Goal: Task Accomplishment & Management: Use online tool/utility

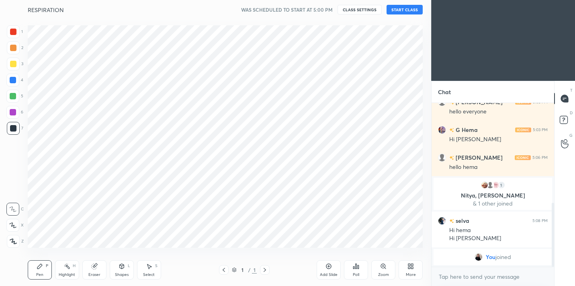
scroll to position [39958, 39792]
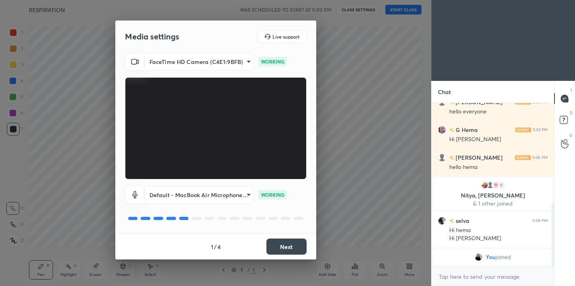
click at [279, 243] on button "Next" at bounding box center [286, 246] width 40 height 16
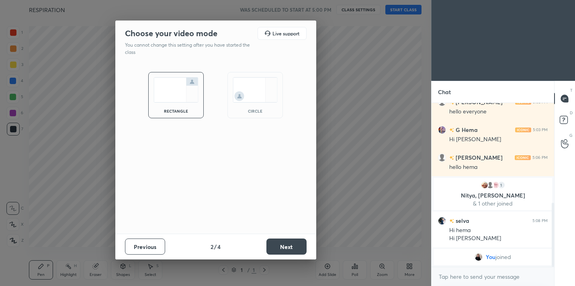
click at [279, 243] on button "Next" at bounding box center [286, 246] width 40 height 16
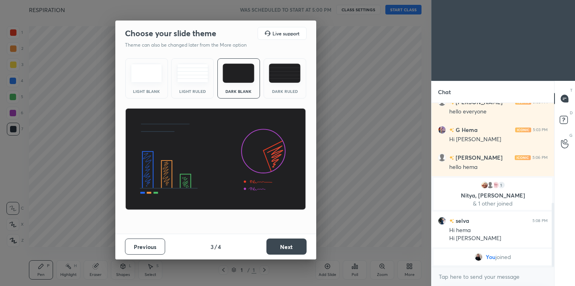
click at [290, 86] on div "Dark Ruled" at bounding box center [285, 78] width 43 height 40
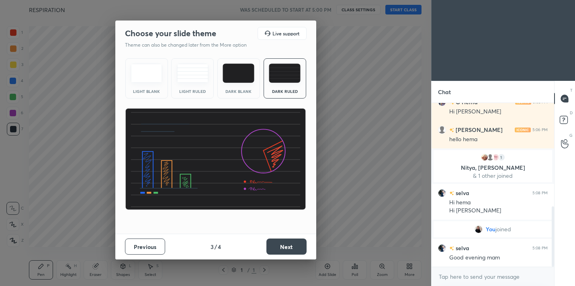
click at [293, 245] on button "Next" at bounding box center [286, 246] width 40 height 16
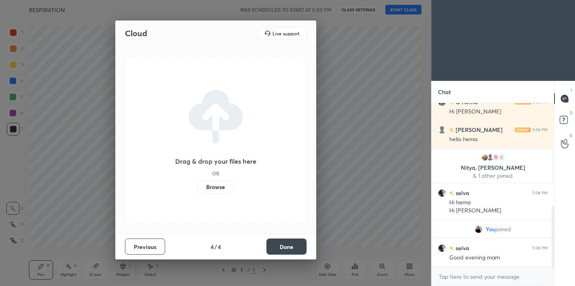
click at [293, 245] on button "Done" at bounding box center [286, 246] width 40 height 16
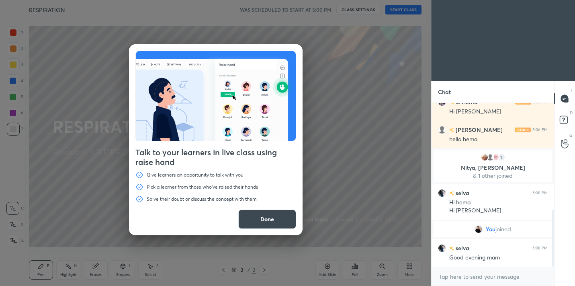
scroll to position [309, 0]
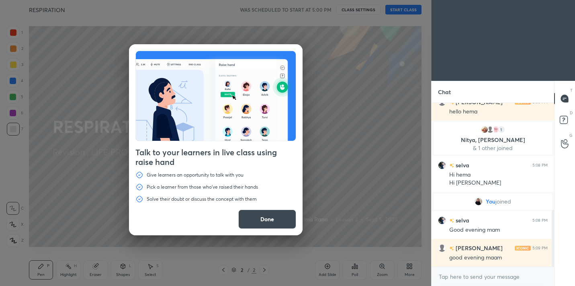
click at [280, 213] on button "Done" at bounding box center [267, 218] width 58 height 19
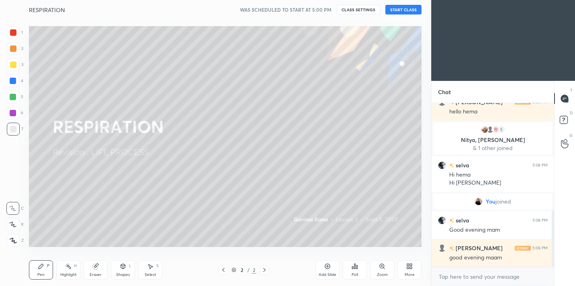
click at [400, 14] on button "START CLASS" at bounding box center [403, 10] width 36 height 10
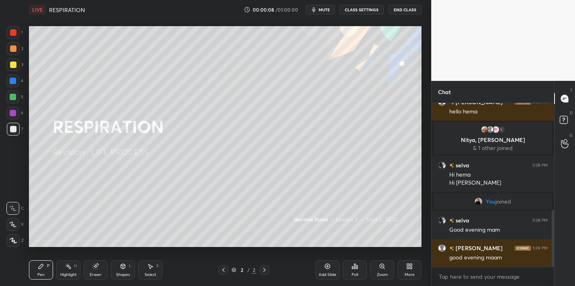
drag, startPoint x: 552, startPoint y: 221, endPoint x: 554, endPoint y: 234, distance: 13.5
click at [554, 235] on div "Chat G Hema 5:03 PM Hi [PERSON_NAME] [PERSON_NAME] 5:06 PM hello hema 1 [PERSON…" at bounding box center [503, 183] width 144 height 205
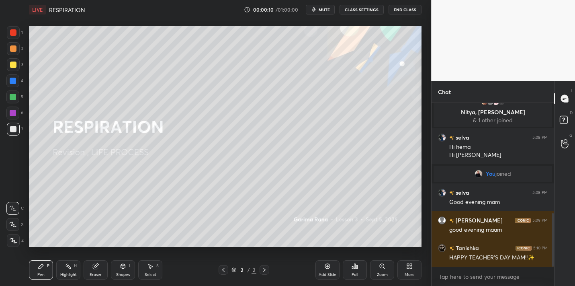
drag, startPoint x: 552, startPoint y: 229, endPoint x: 555, endPoint y: 252, distance: 23.5
click at [555, 252] on div "Chat [PERSON_NAME] 5:06 PM hello hema 1 [PERSON_NAME], [PERSON_NAME] & 1 other …" at bounding box center [503, 183] width 144 height 205
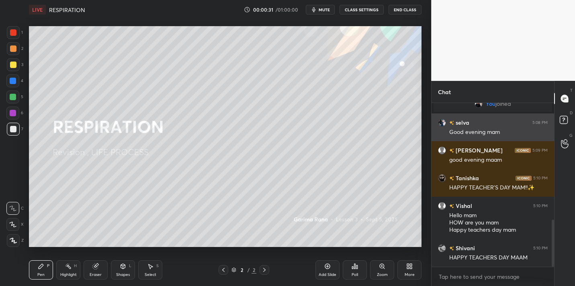
scroll to position [442, 0]
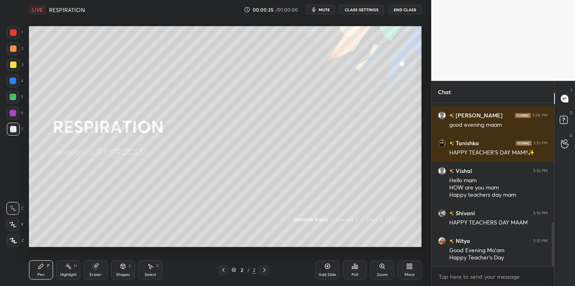
click at [410, 266] on icon at bounding box center [409, 266] width 6 height 6
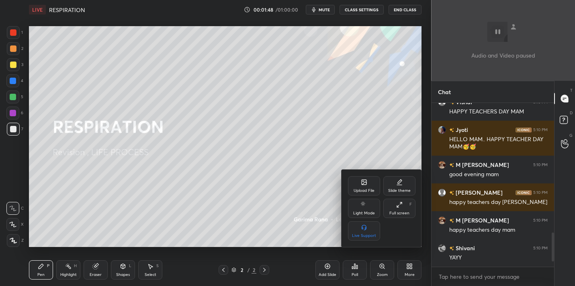
scroll to position [761, 0]
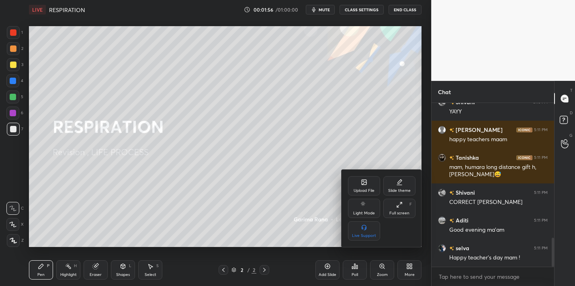
click at [372, 179] on div "Upload File" at bounding box center [364, 185] width 32 height 19
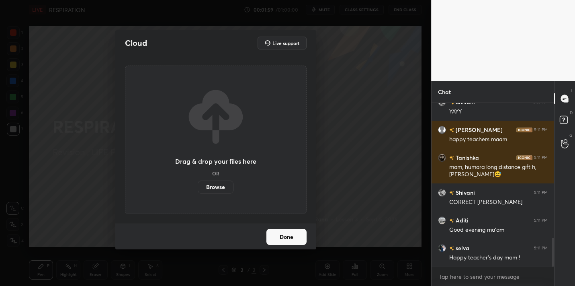
click at [215, 190] on label "Browse" at bounding box center [216, 186] width 36 height 13
click at [198, 190] on input "Browse" at bounding box center [198, 186] width 0 height 13
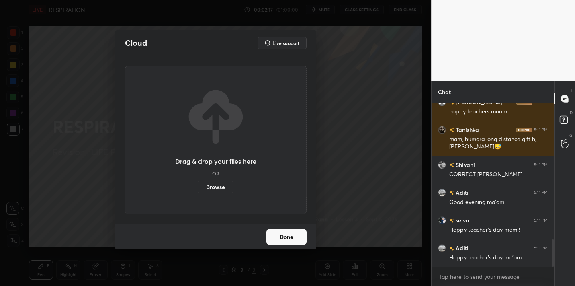
scroll to position [817, 0]
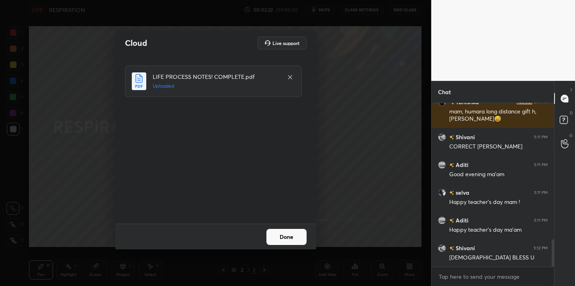
click at [287, 237] on button "Done" at bounding box center [286, 237] width 40 height 16
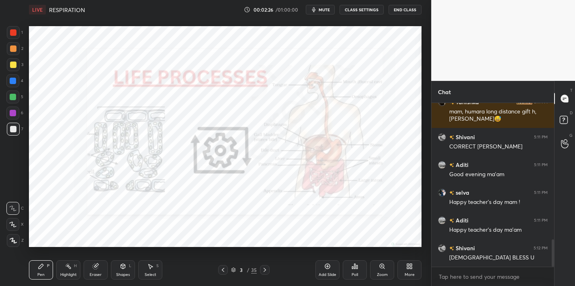
click at [265, 269] on icon at bounding box center [265, 270] width 2 height 4
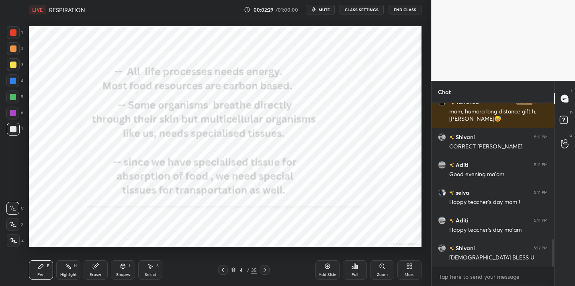
click at [265, 269] on icon at bounding box center [265, 270] width 2 height 4
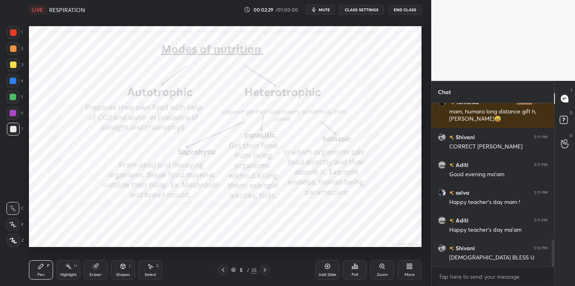
click at [265, 269] on icon at bounding box center [265, 270] width 2 height 4
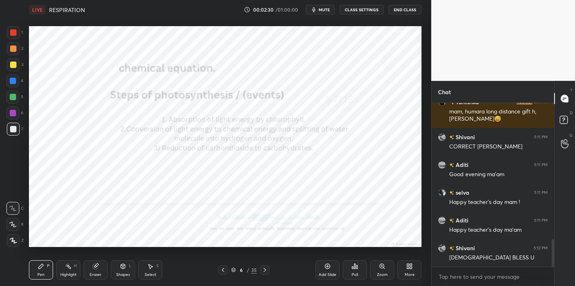
click at [265, 269] on icon at bounding box center [265, 270] width 2 height 4
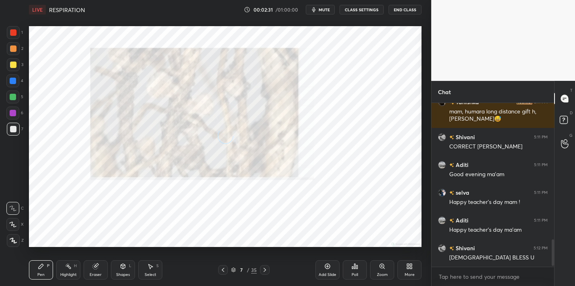
scroll to position [844, 0]
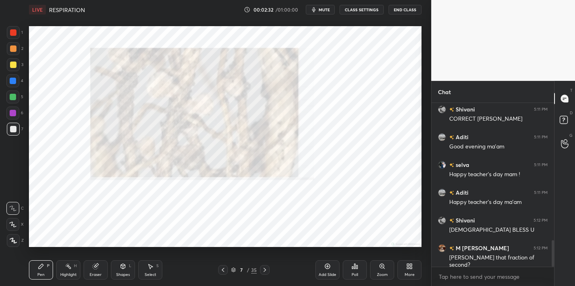
click at [265, 269] on icon at bounding box center [265, 270] width 2 height 4
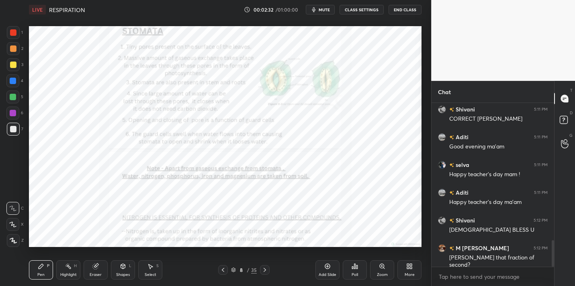
click at [265, 269] on icon at bounding box center [265, 270] width 2 height 4
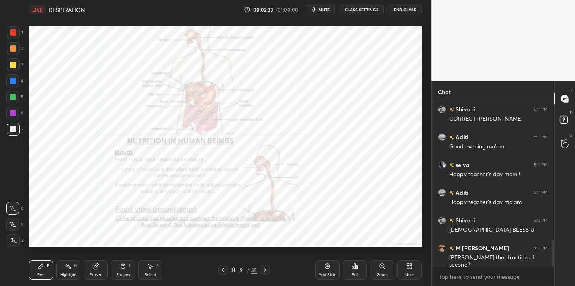
click at [265, 269] on icon at bounding box center [265, 270] width 2 height 4
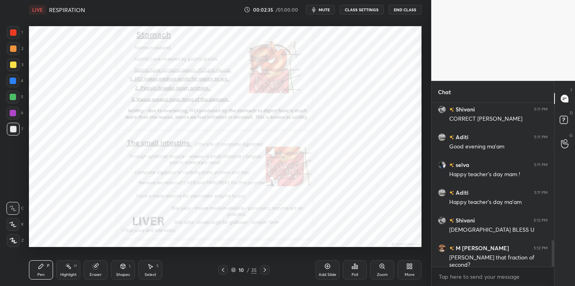
click at [265, 270] on icon at bounding box center [265, 270] width 2 height 4
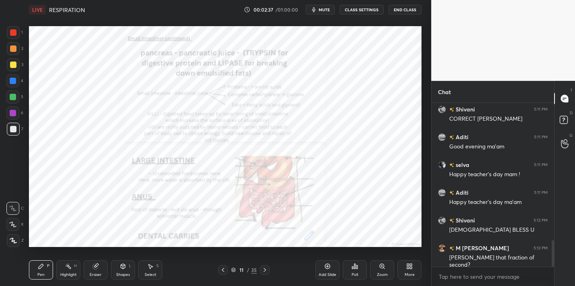
click at [265, 270] on icon at bounding box center [265, 270] width 2 height 4
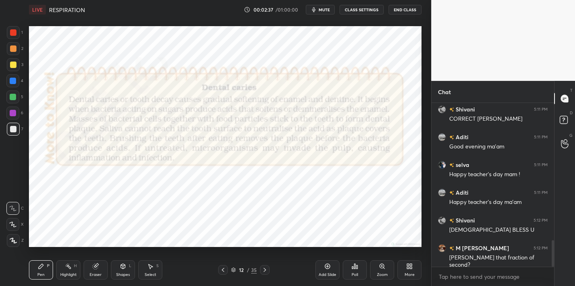
click at [265, 270] on icon at bounding box center [265, 270] width 2 height 4
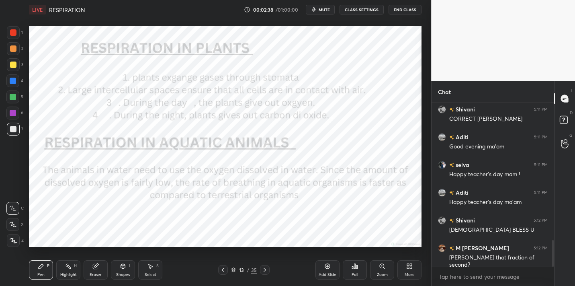
click at [265, 270] on icon at bounding box center [265, 270] width 2 height 4
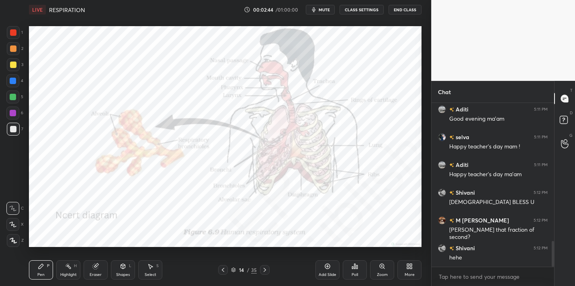
scroll to position [900, 0]
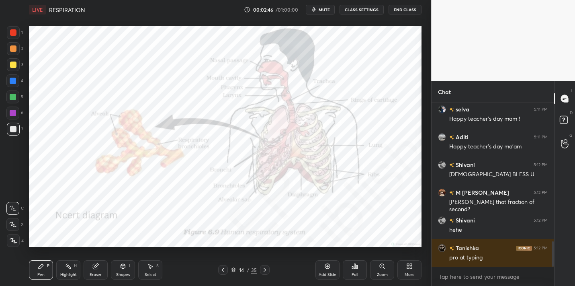
click at [265, 270] on icon at bounding box center [265, 270] width 2 height 4
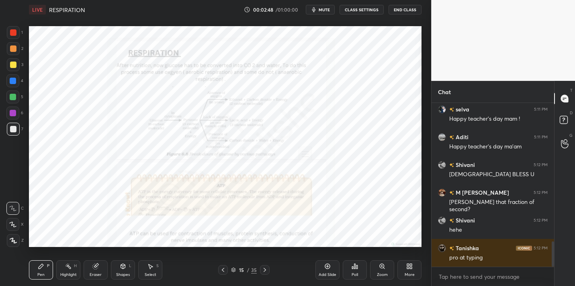
click at [227, 270] on div at bounding box center [223, 270] width 10 height 10
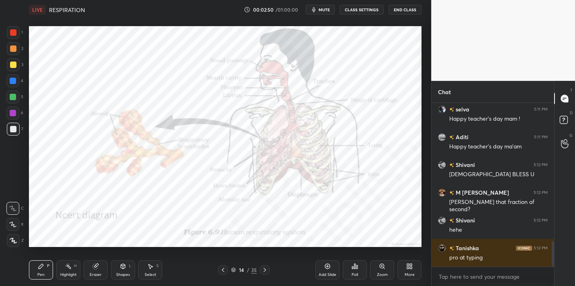
click at [224, 269] on icon at bounding box center [223, 269] width 6 height 6
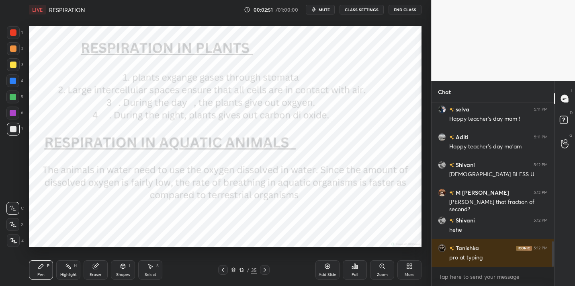
click at [222, 269] on icon at bounding box center [223, 269] width 6 height 6
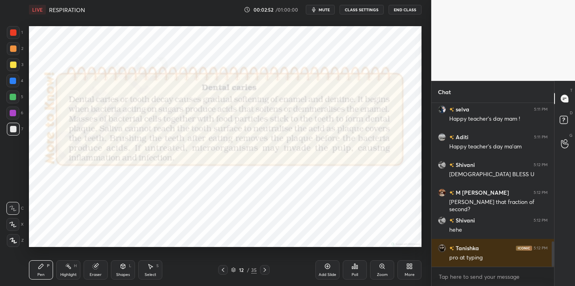
click at [222, 269] on icon at bounding box center [223, 269] width 6 height 6
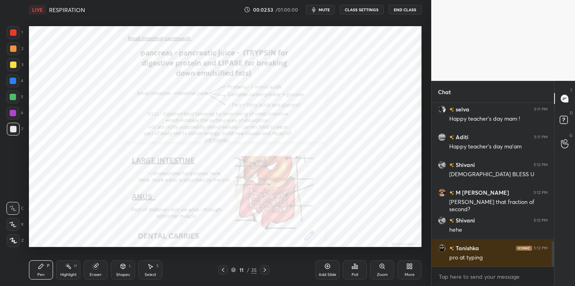
click at [261, 268] on div at bounding box center [265, 270] width 10 height 10
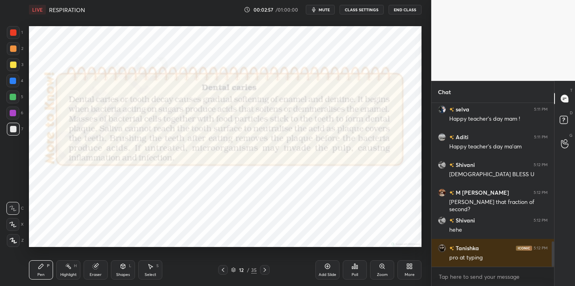
click at [263, 267] on icon at bounding box center [265, 269] width 6 height 6
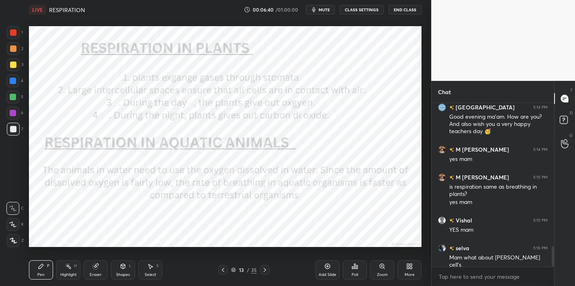
scroll to position [1151, 0]
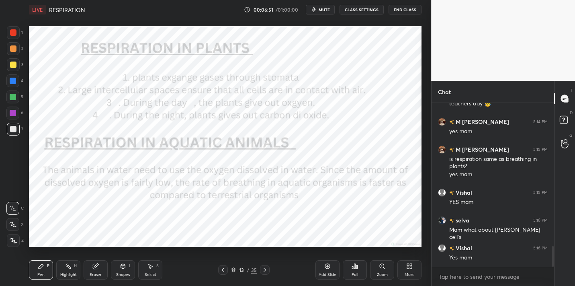
click at [15, 34] on div at bounding box center [13, 32] width 6 height 6
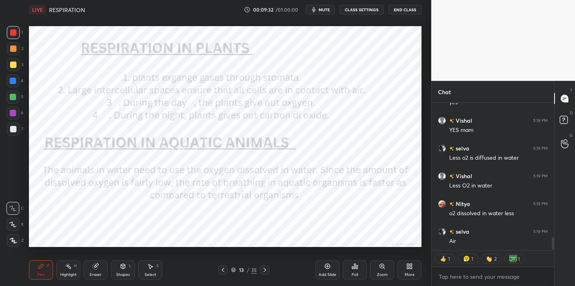
scroll to position [1586, 0]
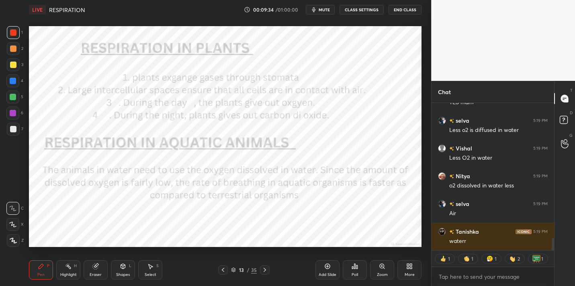
click at [332, 268] on div "Add Slide" at bounding box center [328, 269] width 24 height 19
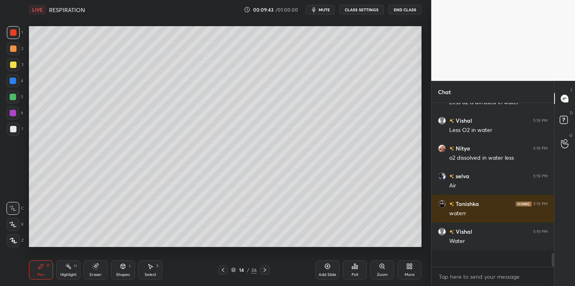
scroll to position [1597, 0]
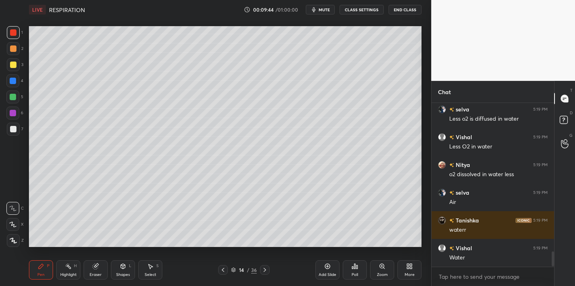
click at [16, 128] on div at bounding box center [13, 129] width 6 height 6
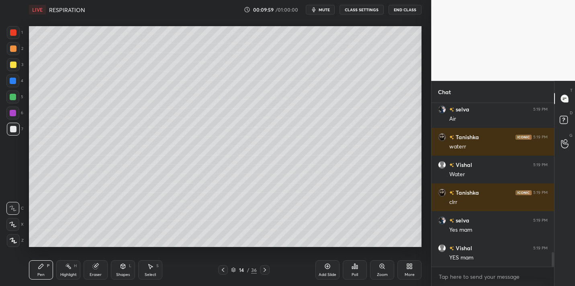
scroll to position [1708, 0]
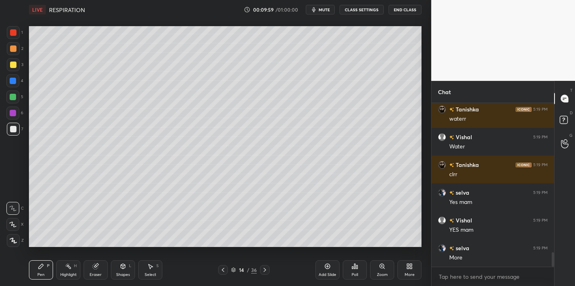
click at [12, 84] on div at bounding box center [12, 80] width 13 height 13
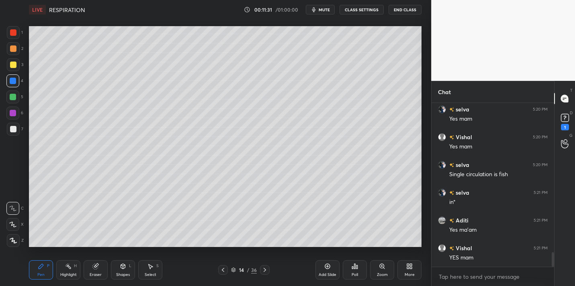
scroll to position [1735, 0]
click at [222, 268] on icon at bounding box center [223, 269] width 6 height 6
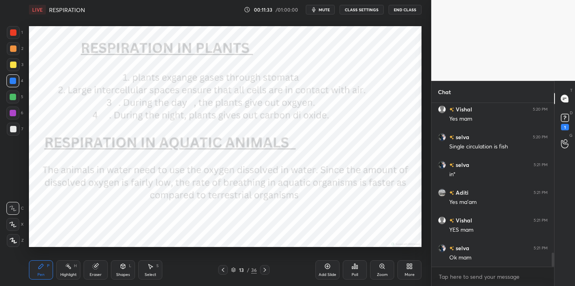
scroll to position [1762, 0]
click at [261, 270] on div at bounding box center [265, 270] width 10 height 10
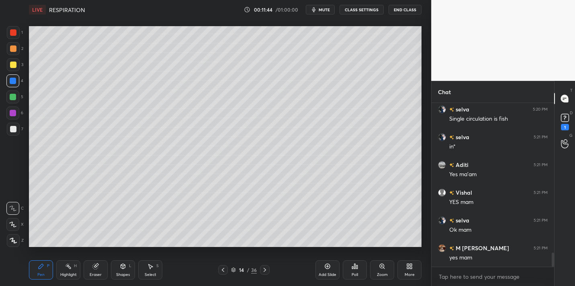
click at [261, 270] on div at bounding box center [265, 270] width 10 height 10
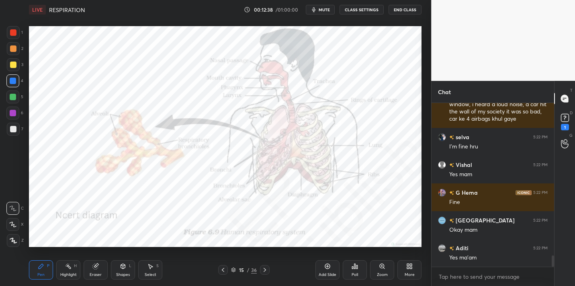
scroll to position [2235, 0]
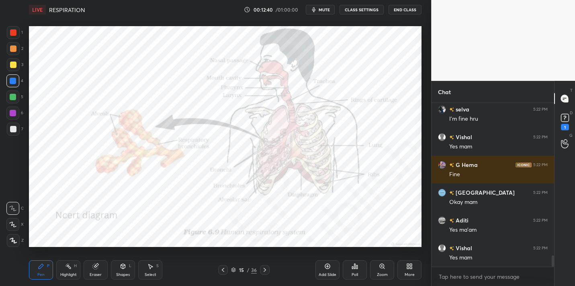
drag, startPoint x: 554, startPoint y: 258, endPoint x: 555, endPoint y: 245, distance: 13.3
click at [555, 245] on div "T Messages (T) D Doubts (D) 1 G Raise Hand (G)" at bounding box center [564, 183] width 21 height 205
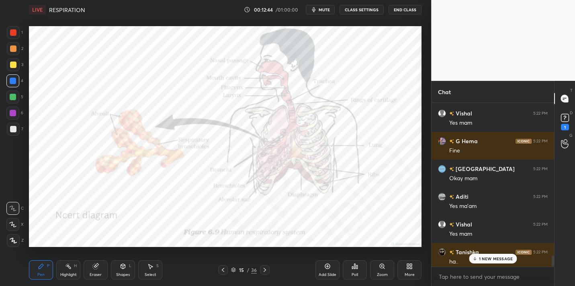
scroll to position [2263, 0]
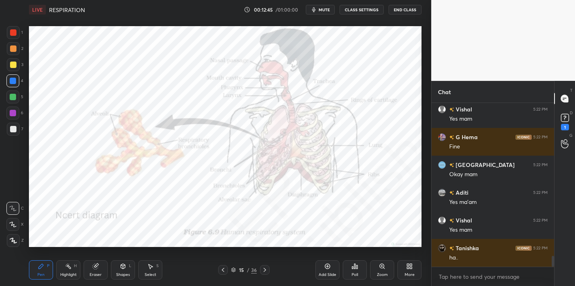
drag, startPoint x: 553, startPoint y: 260, endPoint x: 555, endPoint y: 267, distance: 7.1
click at [555, 267] on div "Chat selva 5:22 PM I'm fine hru Vishal 5:22 PM Yes mam G Hema 5:22 PM Fine [GEO…" at bounding box center [503, 183] width 144 height 205
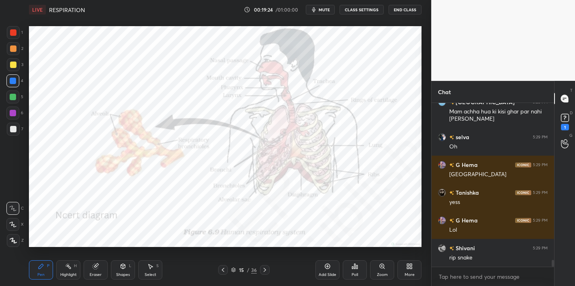
scroll to position [3766, 0]
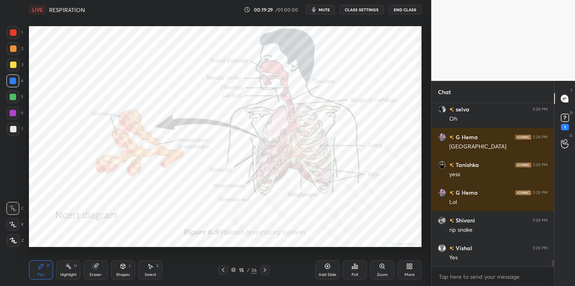
drag, startPoint x: 14, startPoint y: 36, endPoint x: 17, endPoint y: 33, distance: 4.5
click at [14, 37] on div at bounding box center [13, 32] width 13 height 13
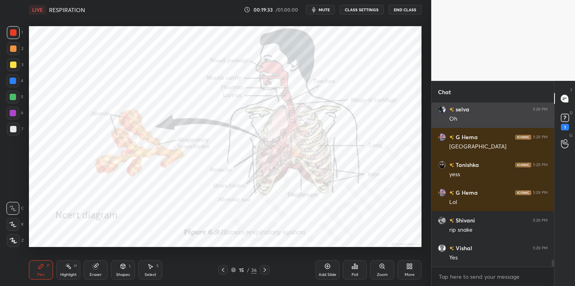
scroll to position [3794, 0]
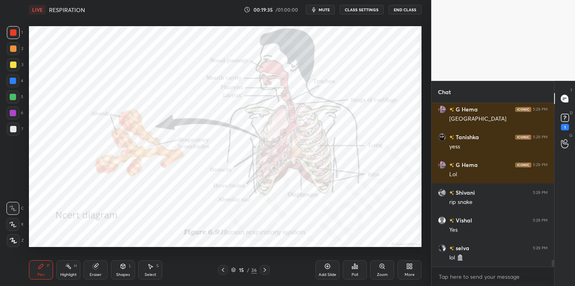
click at [22, 53] on div "2" at bounding box center [15, 48] width 16 height 13
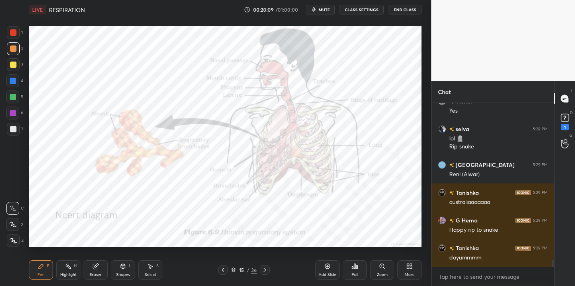
scroll to position [3940, 0]
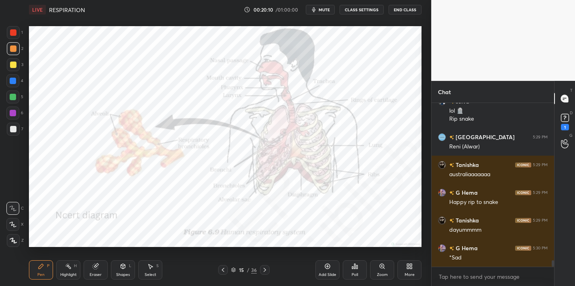
click at [18, 31] on div at bounding box center [13, 32] width 13 height 13
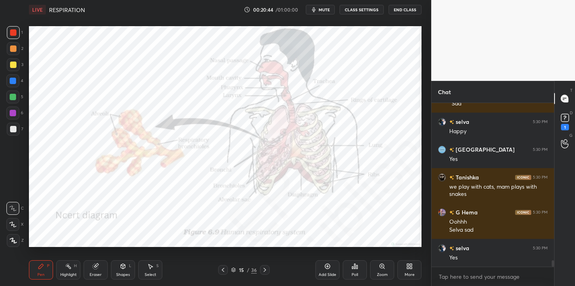
scroll to position [4122, 0]
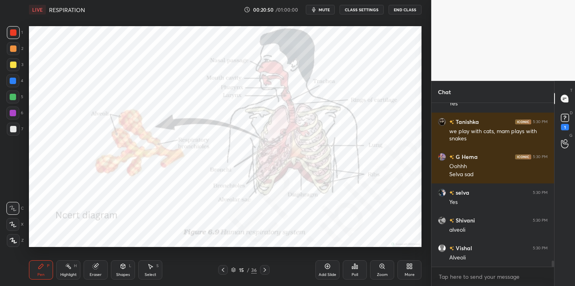
click at [99, 263] on div "Eraser" at bounding box center [96, 269] width 24 height 19
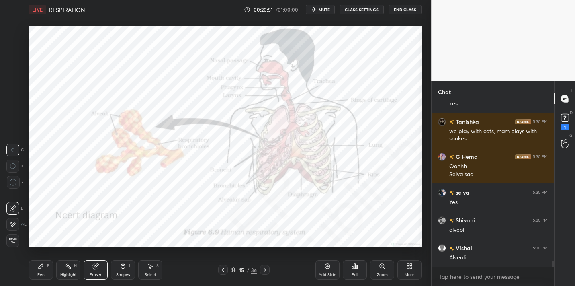
scroll to position [4178, 0]
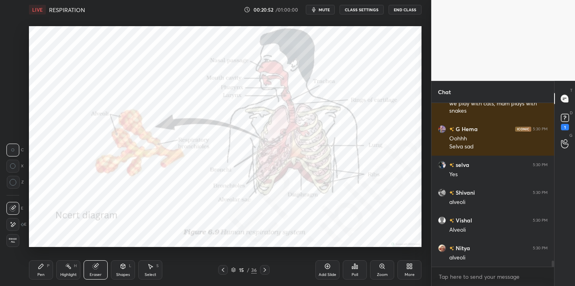
click at [13, 236] on div "Erase all" at bounding box center [12, 240] width 13 height 13
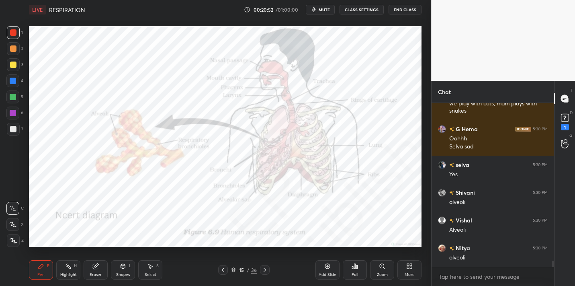
drag, startPoint x: 12, startPoint y: 238, endPoint x: 11, endPoint y: 220, distance: 18.1
click at [12, 238] on icon at bounding box center [13, 241] width 7 height 6
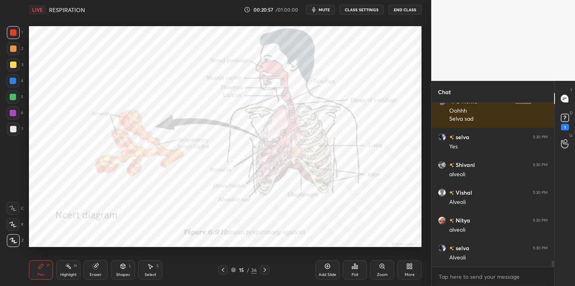
click at [391, 269] on div "Zoom" at bounding box center [382, 269] width 24 height 19
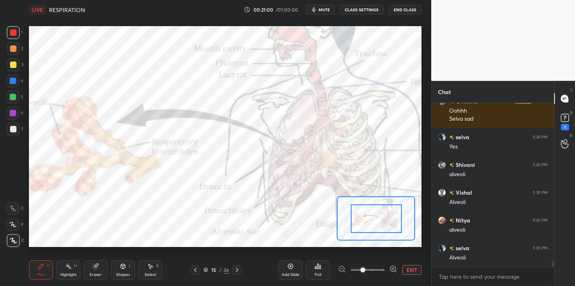
drag, startPoint x: 381, startPoint y: 220, endPoint x: 392, endPoint y: 218, distance: 10.6
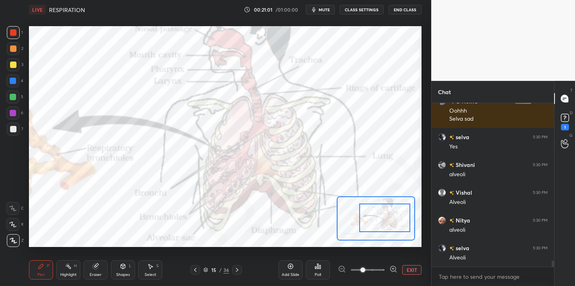
drag, startPoint x: 392, startPoint y: 219, endPoint x: 363, endPoint y: 203, distance: 33.1
click at [395, 216] on div at bounding box center [384, 217] width 51 height 29
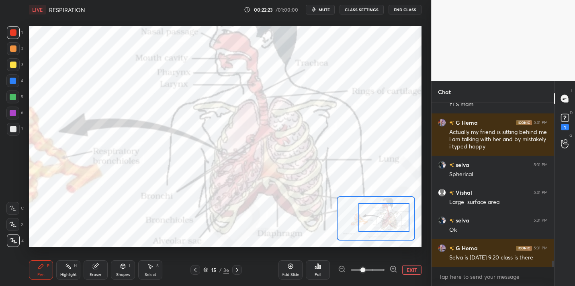
scroll to position [4442, 0]
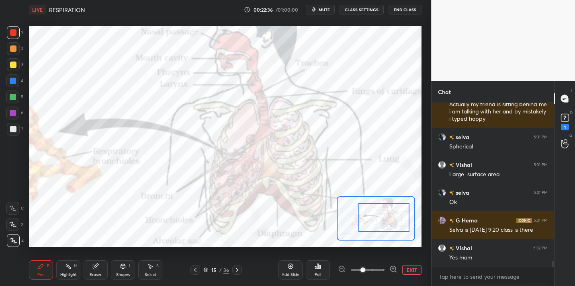
click at [12, 65] on div at bounding box center [13, 64] width 6 height 6
drag, startPoint x: 16, startPoint y: 84, endPoint x: 22, endPoint y: 82, distance: 5.9
click at [15, 83] on div at bounding box center [12, 80] width 13 height 13
click at [14, 33] on div at bounding box center [13, 32] width 6 height 6
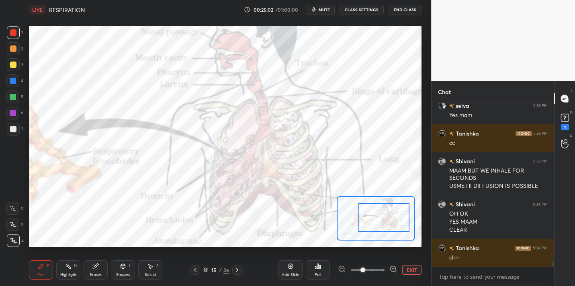
scroll to position [4806, 0]
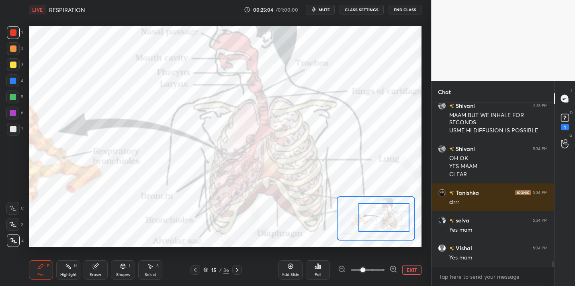
click at [242, 269] on div "15 / 36" at bounding box center [216, 270] width 125 height 10
click at [236, 271] on icon at bounding box center [237, 269] width 6 height 6
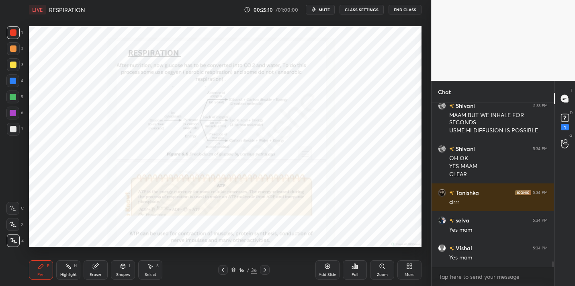
click at [371, 274] on div "Zoom" at bounding box center [382, 269] width 24 height 19
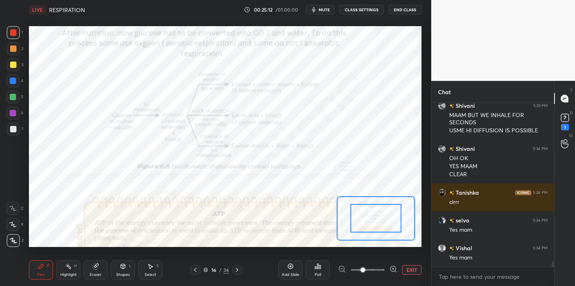
drag, startPoint x: 378, startPoint y: 217, endPoint x: 378, endPoint y: 209, distance: 8.0
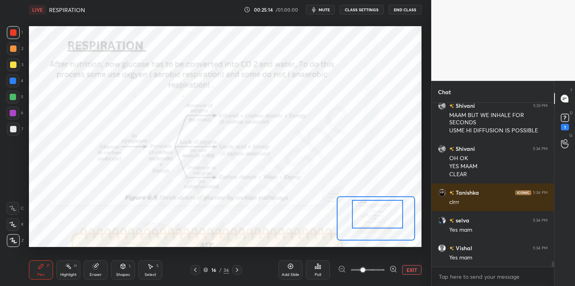
drag, startPoint x: 385, startPoint y: 211, endPoint x: 387, endPoint y: 207, distance: 4.3
click at [387, 207] on div at bounding box center [377, 214] width 51 height 29
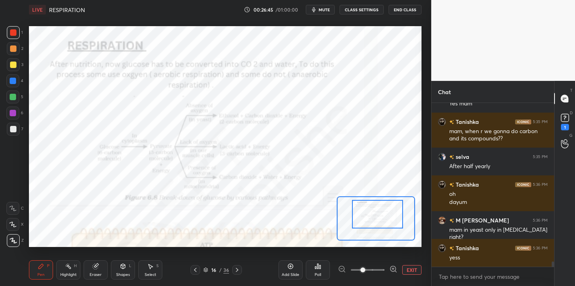
scroll to position [4987, 0]
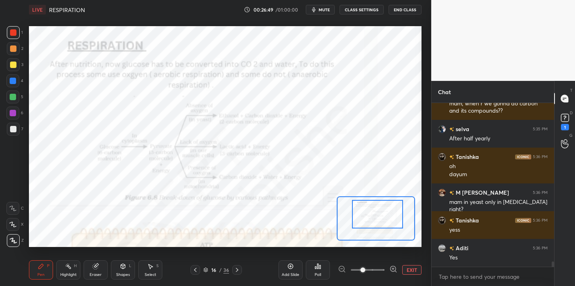
click at [97, 270] on div "Eraser" at bounding box center [96, 269] width 24 height 19
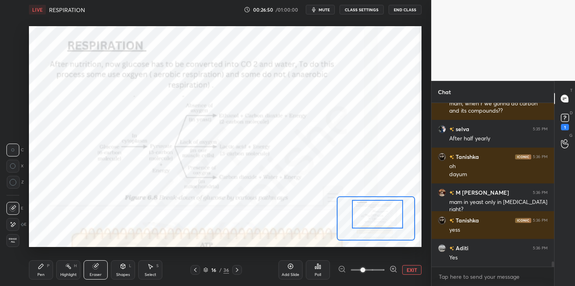
click at [16, 242] on span "Erase all" at bounding box center [13, 241] width 12 height 6
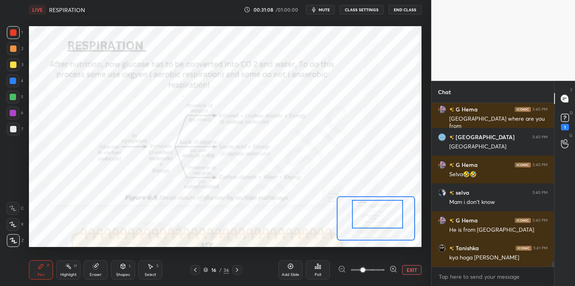
scroll to position [5019, 0]
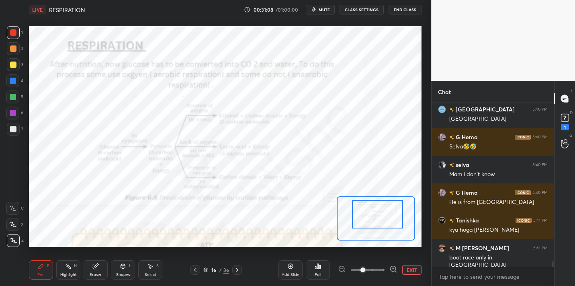
click at [104, 268] on div "Eraser" at bounding box center [96, 269] width 24 height 19
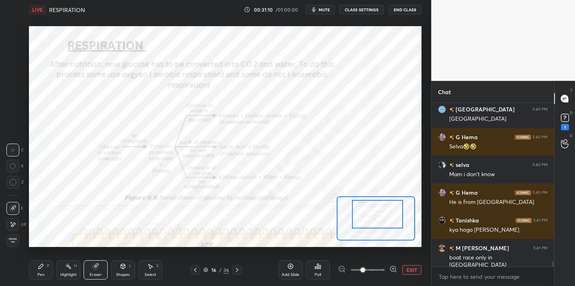
click at [14, 238] on span "Erase all" at bounding box center [13, 241] width 12 height 6
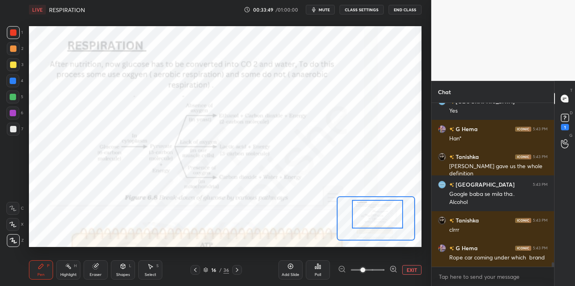
scroll to position [5791, 0]
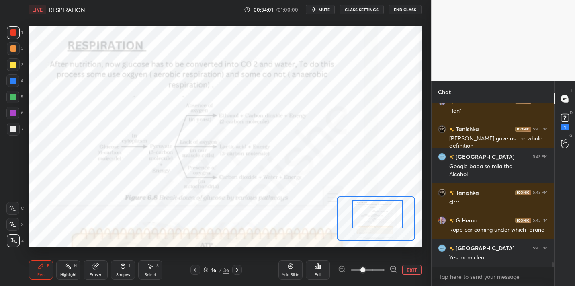
click at [381, 201] on div at bounding box center [377, 214] width 51 height 29
click at [382, 203] on div at bounding box center [377, 214] width 51 height 29
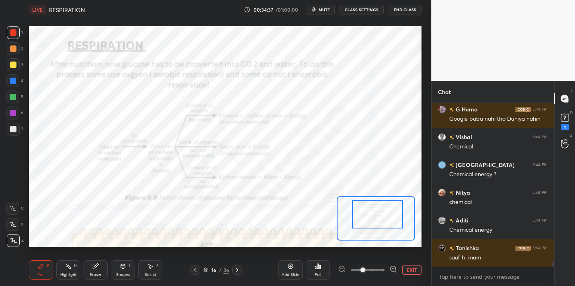
scroll to position [6069, 0]
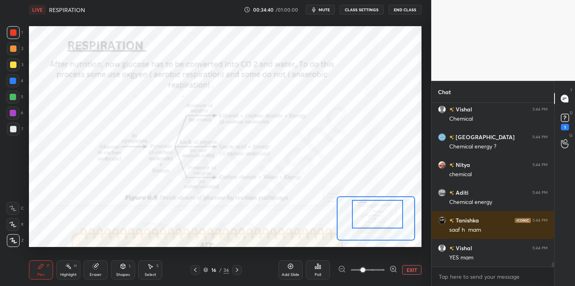
click at [238, 271] on icon at bounding box center [237, 269] width 6 height 6
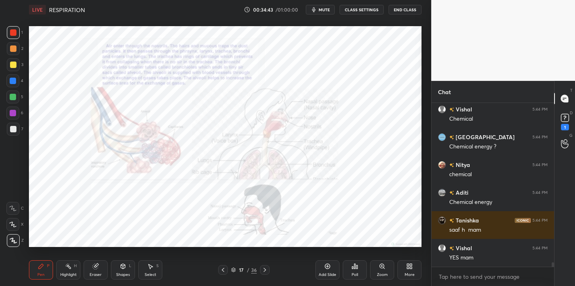
click at [384, 267] on icon at bounding box center [382, 266] width 4 height 4
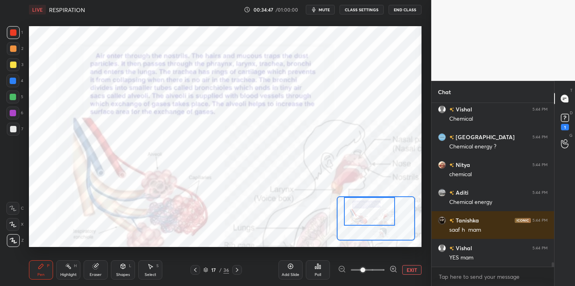
drag, startPoint x: 382, startPoint y: 214, endPoint x: 375, endPoint y: 201, distance: 14.4
click at [375, 201] on div at bounding box center [369, 211] width 51 height 29
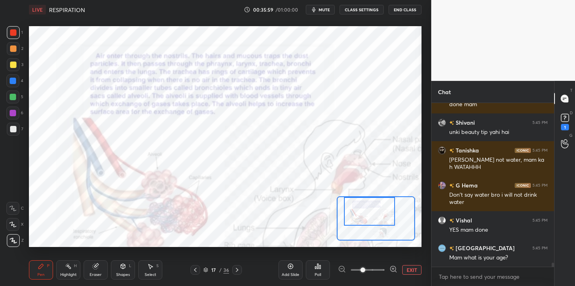
scroll to position [6360, 0]
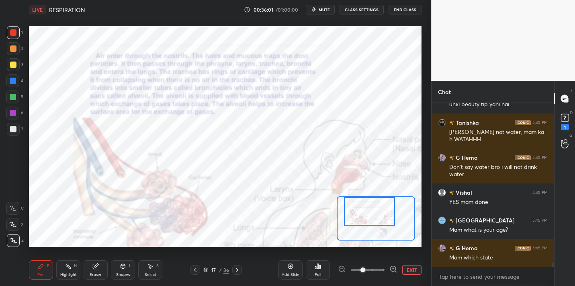
click at [236, 269] on icon at bounding box center [237, 269] width 6 height 6
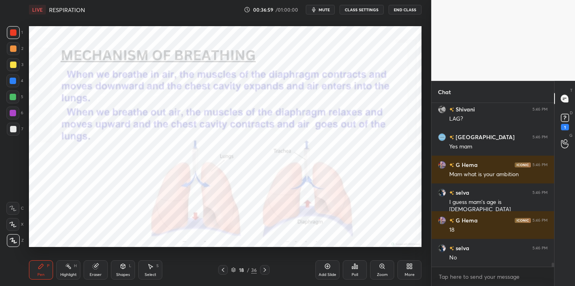
scroll to position [6638, 0]
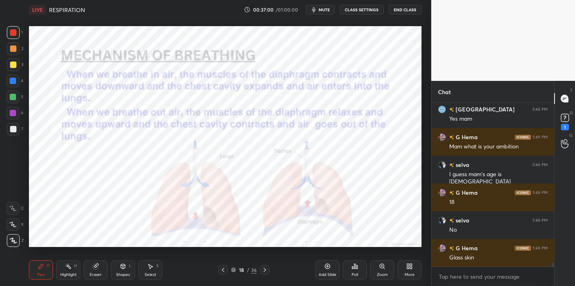
click at [201, 249] on div "Setting up your live class Poll for secs No correct answer Start poll" at bounding box center [225, 136] width 399 height 234
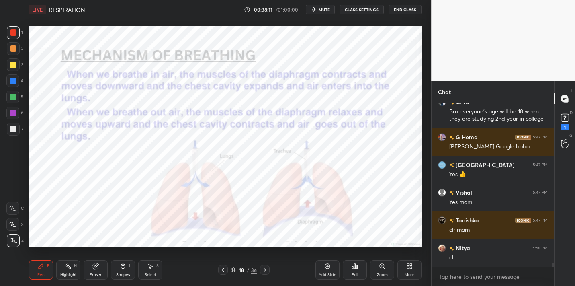
scroll to position [7096, 0]
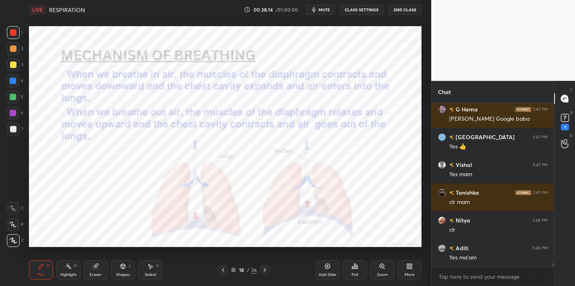
click at [262, 268] on icon at bounding box center [265, 269] width 6 height 6
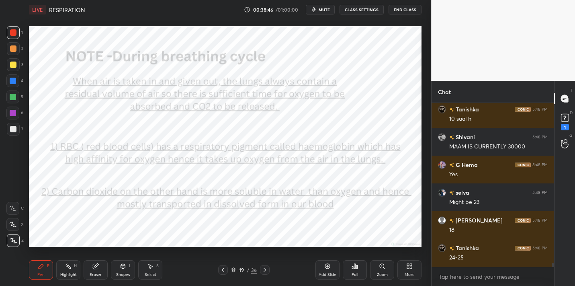
scroll to position [7368, 0]
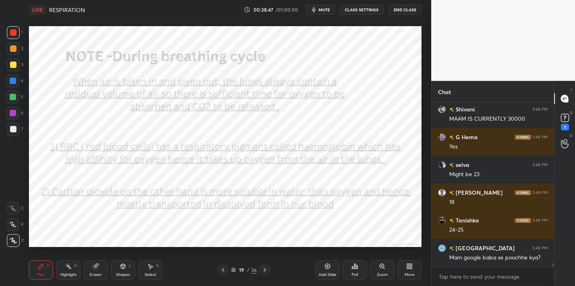
click at [100, 270] on div "Eraser" at bounding box center [96, 269] width 24 height 19
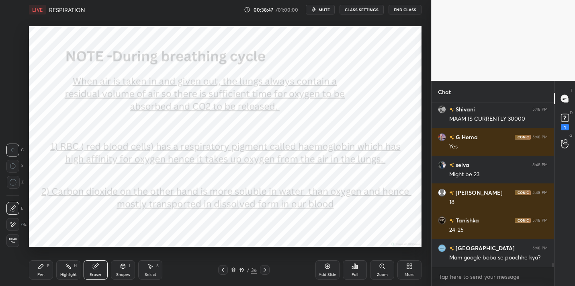
scroll to position [7396, 0]
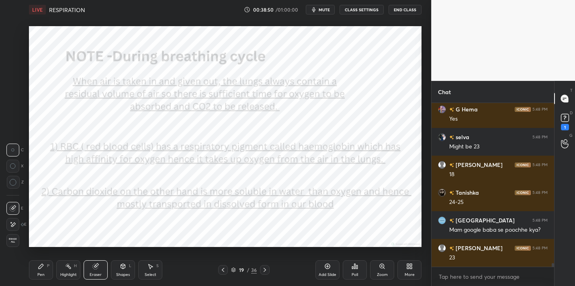
click at [16, 242] on span "Erase all" at bounding box center [13, 241] width 12 height 6
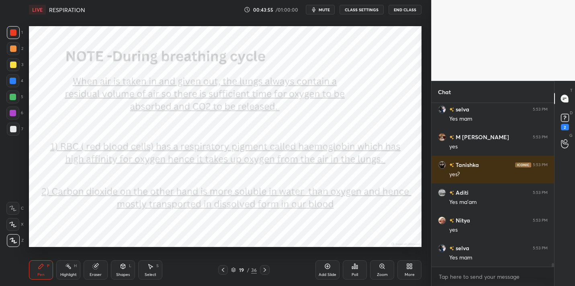
scroll to position [7541, 0]
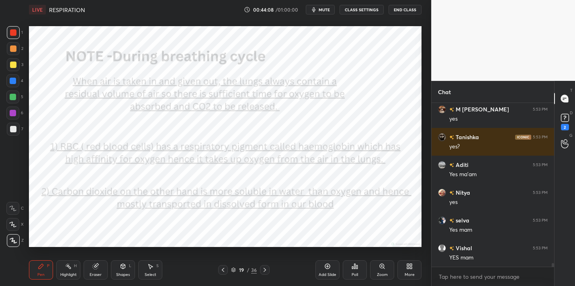
click at [100, 269] on div "Eraser" at bounding box center [96, 269] width 24 height 19
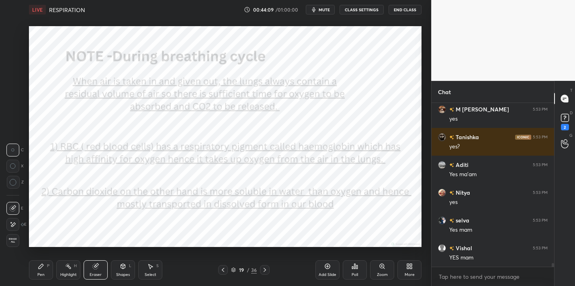
scroll to position [7569, 0]
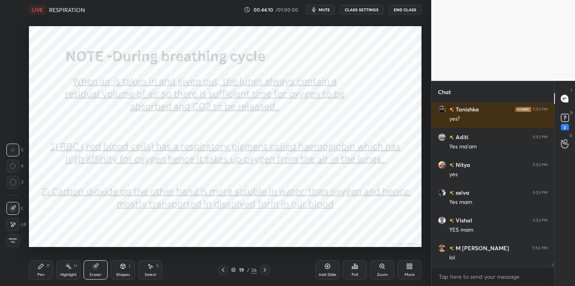
click at [15, 244] on div "Erase all" at bounding box center [12, 240] width 13 height 13
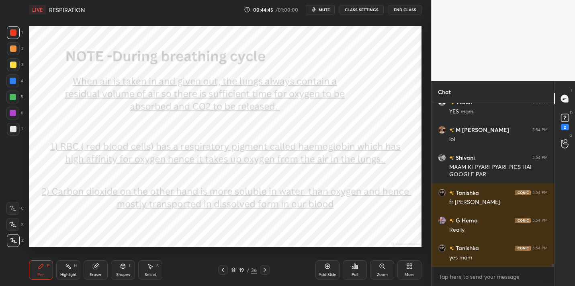
scroll to position [7715, 0]
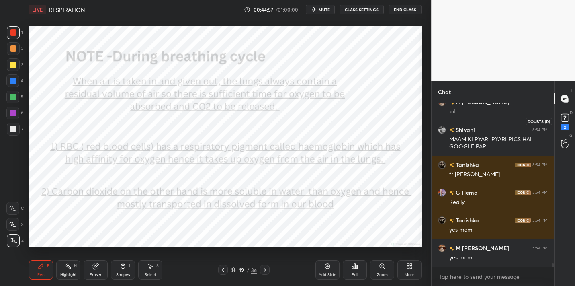
click at [563, 123] on icon at bounding box center [565, 118] width 12 height 12
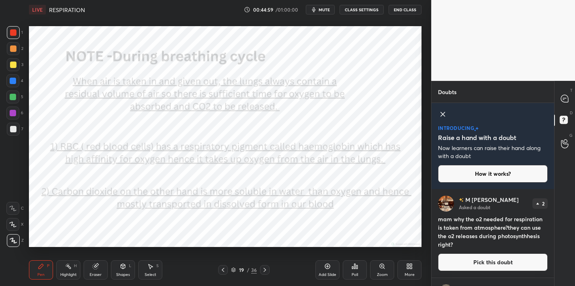
click at [512, 260] on button "Pick this doubt" at bounding box center [493, 262] width 110 height 18
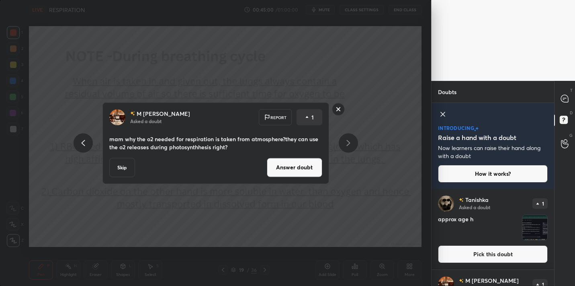
click at [308, 174] on button "Answer doubt" at bounding box center [294, 167] width 55 height 19
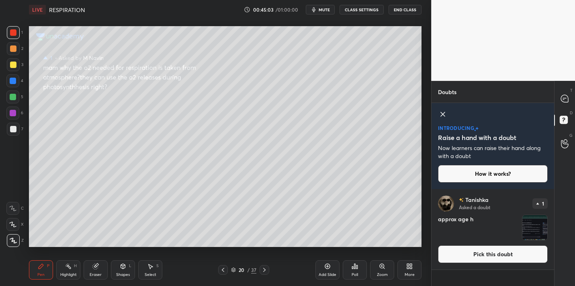
click at [527, 244] on div "[PERSON_NAME] Asked a doubt 1 approx age h Pick this doubt" at bounding box center [493, 229] width 123 height 80
click at [515, 246] on button "Pick this doubt" at bounding box center [493, 254] width 110 height 18
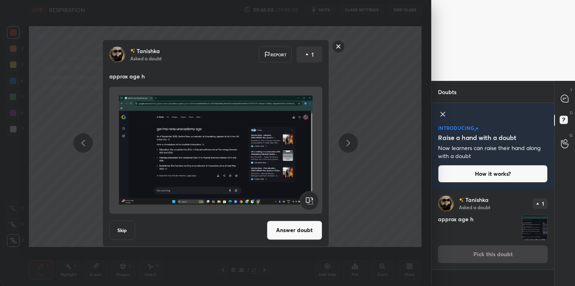
click at [336, 45] on rect at bounding box center [338, 46] width 12 height 12
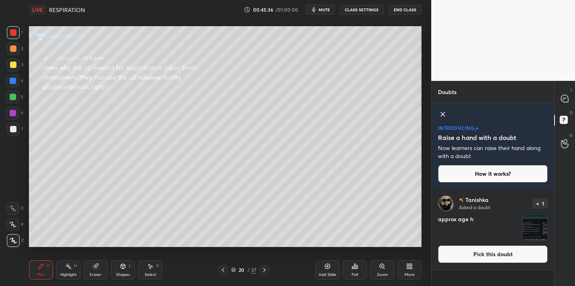
click at [445, 114] on icon at bounding box center [443, 114] width 10 height 10
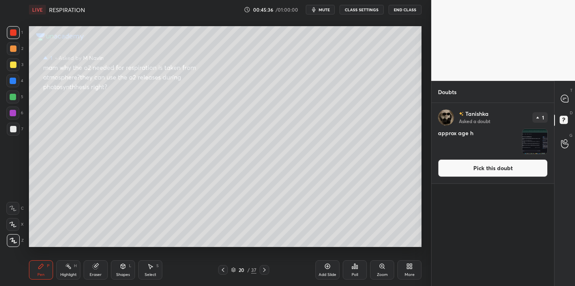
scroll to position [180, 120]
click at [560, 99] on div at bounding box center [565, 98] width 16 height 14
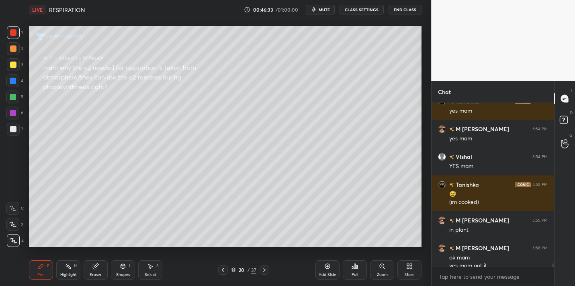
scroll to position [7983, 0]
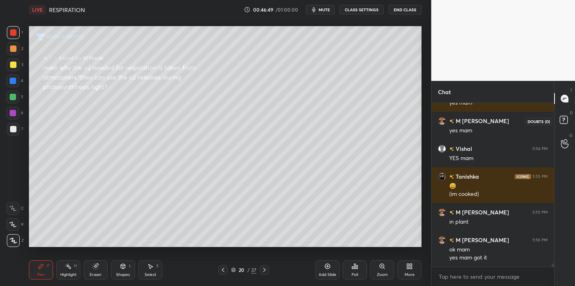
click at [561, 125] on icon at bounding box center [565, 121] width 14 height 14
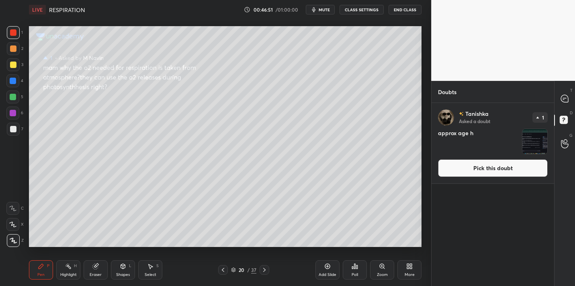
click at [503, 171] on button "Pick this doubt" at bounding box center [493, 168] width 110 height 18
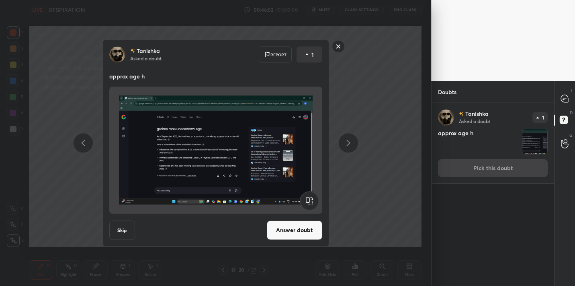
click at [295, 230] on button "Answer doubt" at bounding box center [294, 229] width 55 height 19
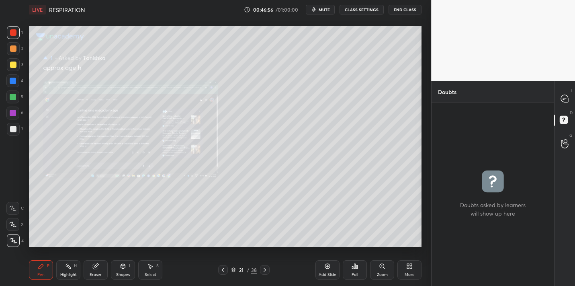
click at [382, 262] on div "Zoom" at bounding box center [382, 269] width 24 height 19
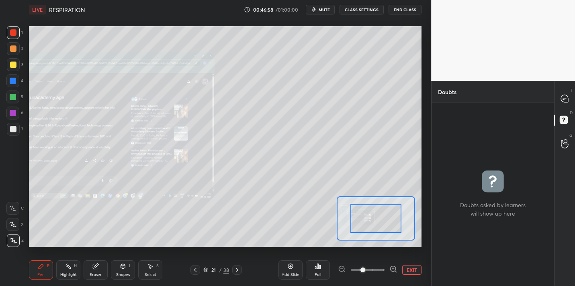
click at [368, 219] on div at bounding box center [375, 218] width 51 height 29
drag, startPoint x: 372, startPoint y: 219, endPoint x: 359, endPoint y: 219, distance: 12.9
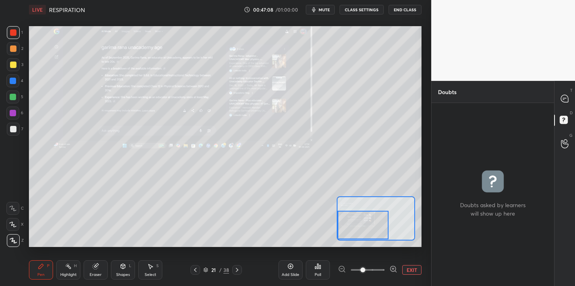
drag, startPoint x: 363, startPoint y: 219, endPoint x: 349, endPoint y: 225, distance: 15.8
click at [349, 225] on div at bounding box center [363, 225] width 51 height 29
click at [566, 103] on div at bounding box center [565, 98] width 16 height 14
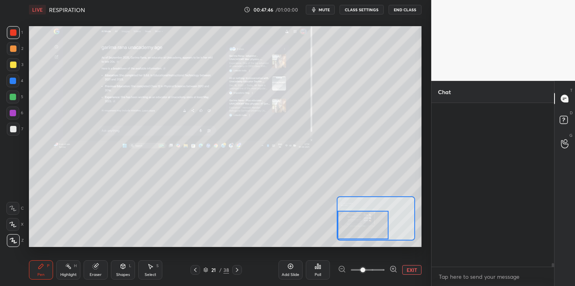
scroll to position [161, 120]
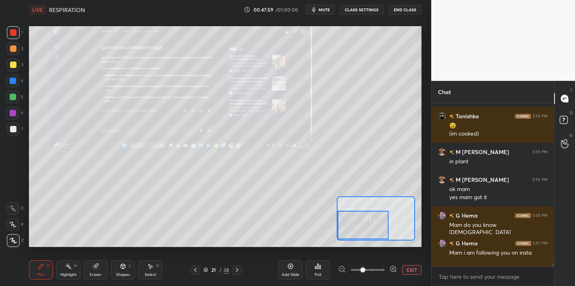
click at [194, 268] on icon at bounding box center [195, 269] width 6 height 6
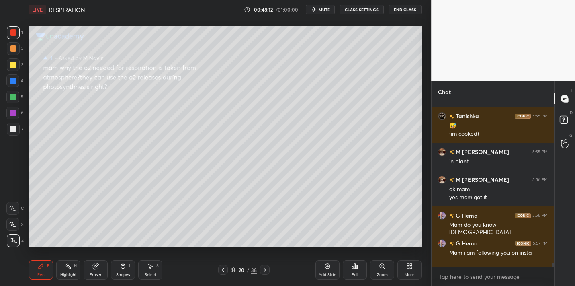
click at [268, 270] on icon at bounding box center [265, 269] width 6 height 6
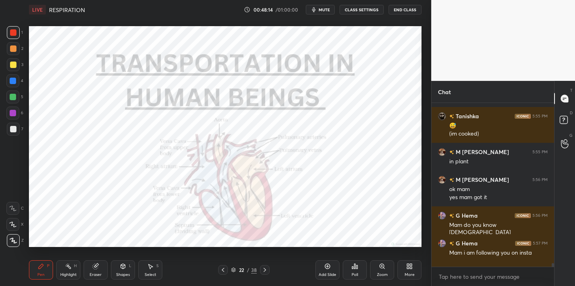
click at [225, 268] on icon at bounding box center [223, 269] width 6 height 6
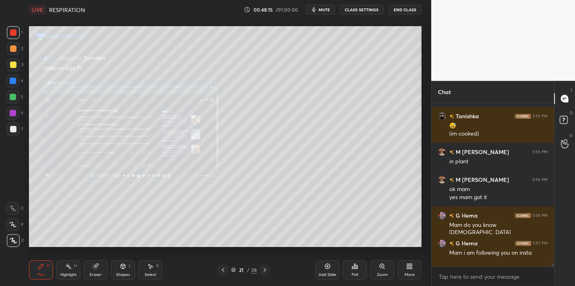
click at [225, 268] on icon at bounding box center [223, 269] width 6 height 6
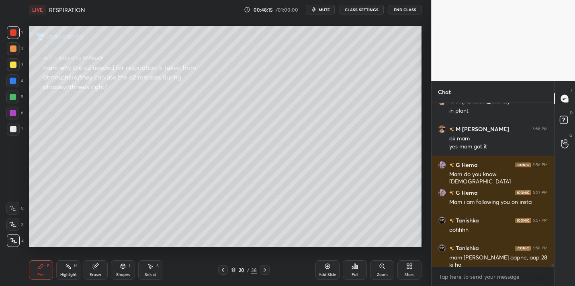
click at [225, 268] on icon at bounding box center [223, 269] width 6 height 6
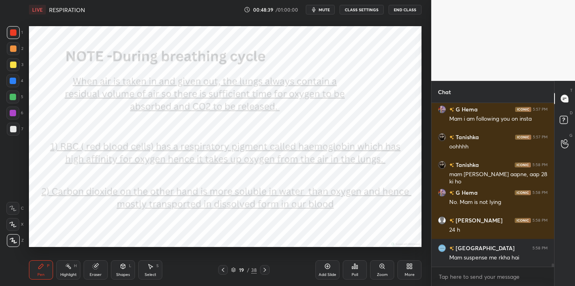
scroll to position [8184, 0]
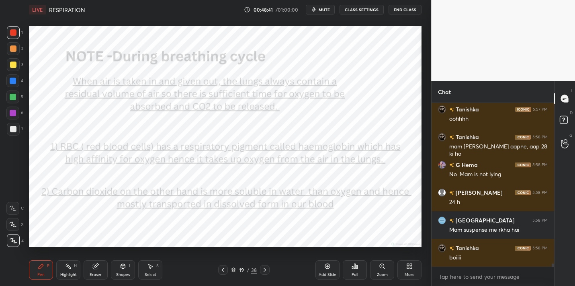
click at [263, 265] on div at bounding box center [265, 270] width 10 height 10
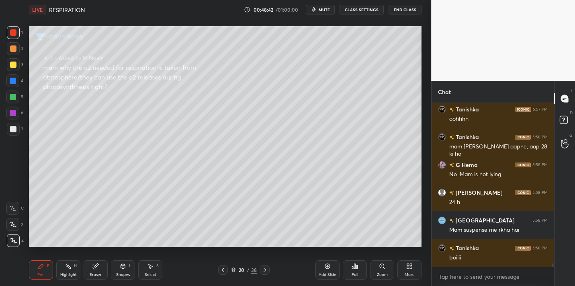
click at [263, 265] on div at bounding box center [265, 270] width 10 height 10
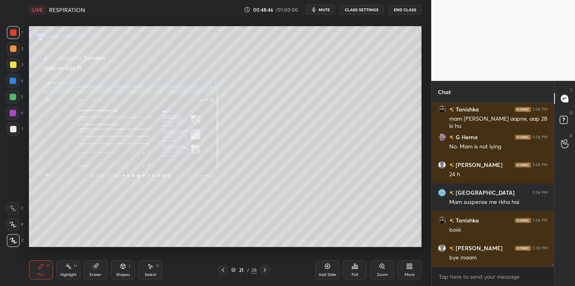
scroll to position [8240, 0]
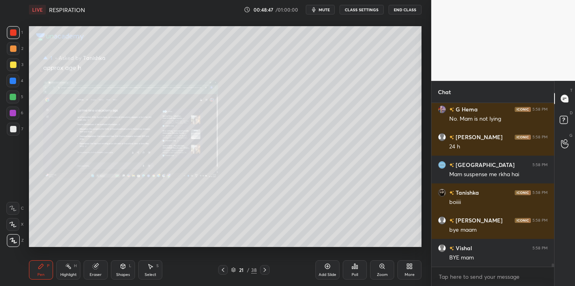
click at [404, 9] on button "End Class" at bounding box center [405, 10] width 33 height 10
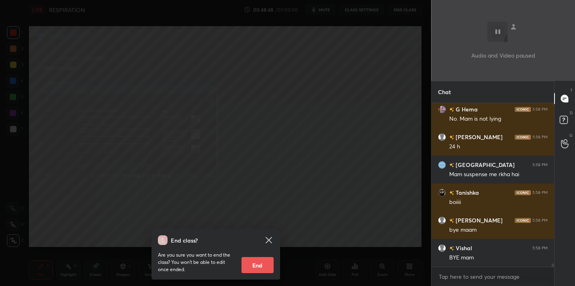
scroll to position [8275, 0]
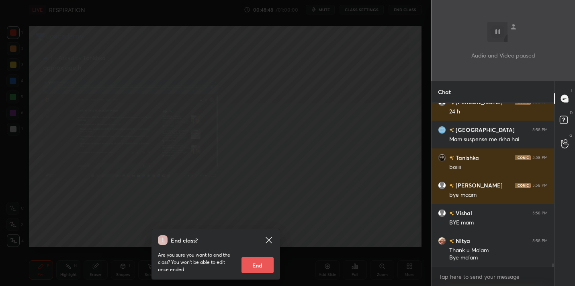
click at [262, 265] on button "End" at bounding box center [258, 265] width 32 height 16
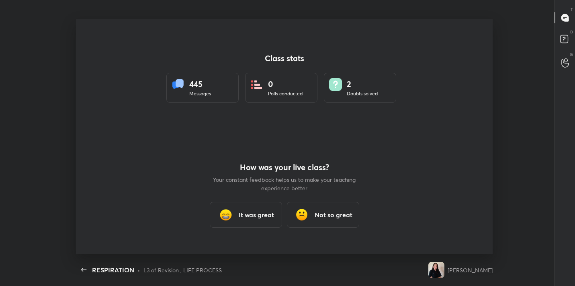
scroll to position [0, 0]
